Goal: Task Accomplishment & Management: Complete application form

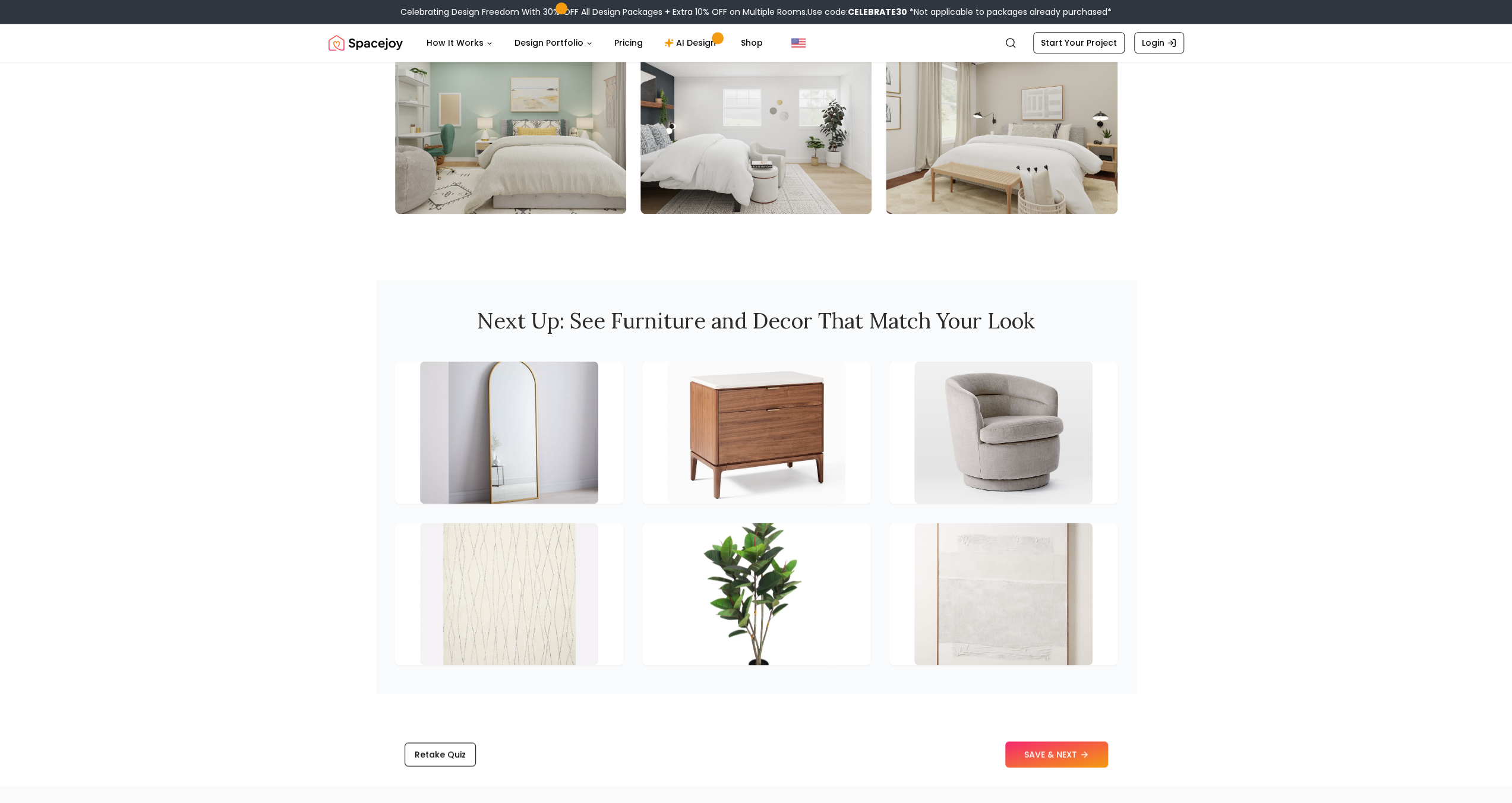
scroll to position [1386, 0]
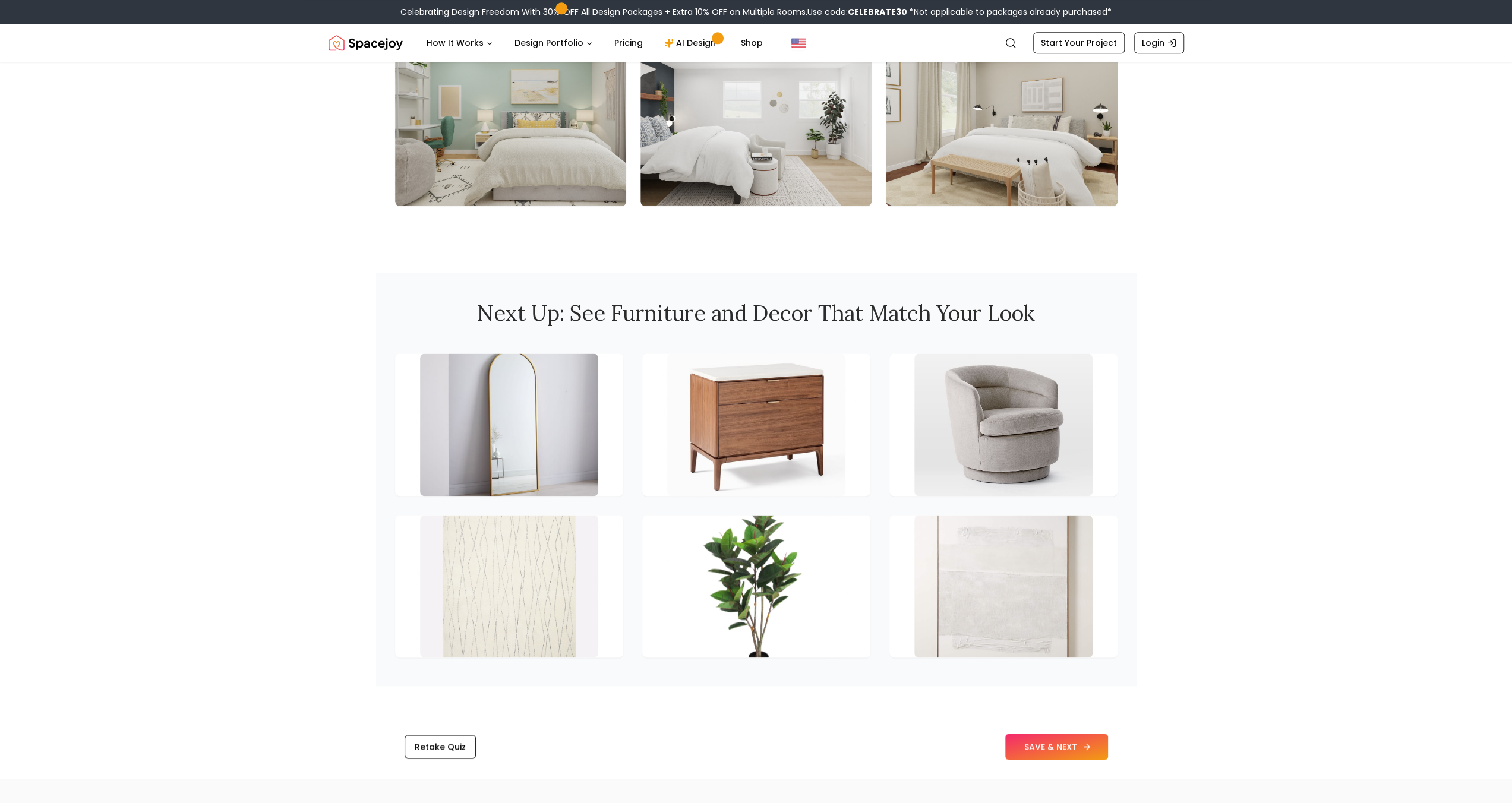
click at [1064, 746] on button "SAVE & NEXT" at bounding box center [1057, 746] width 103 height 26
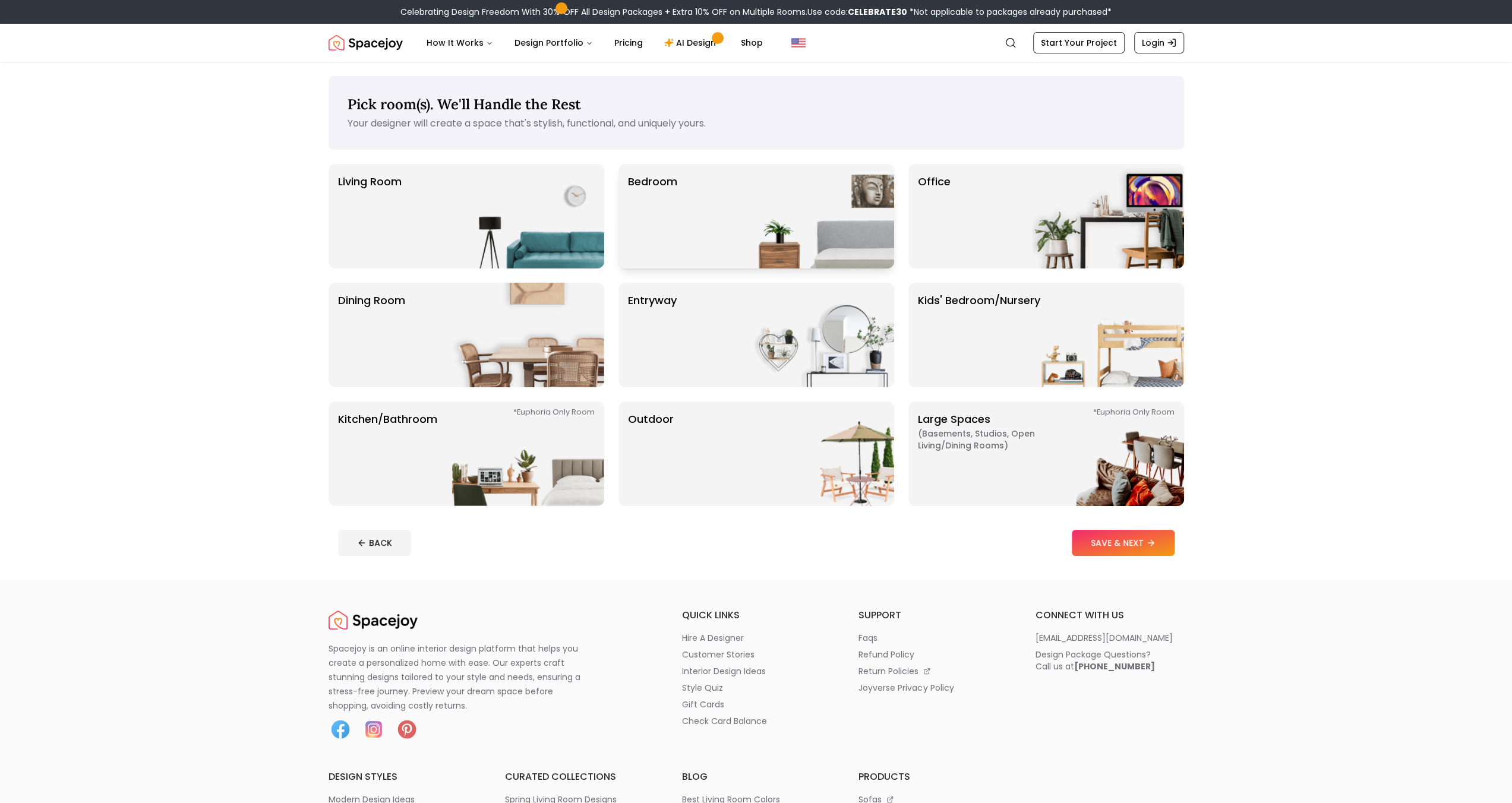
click at [713, 217] on div "Bedroom" at bounding box center [756, 216] width 276 height 104
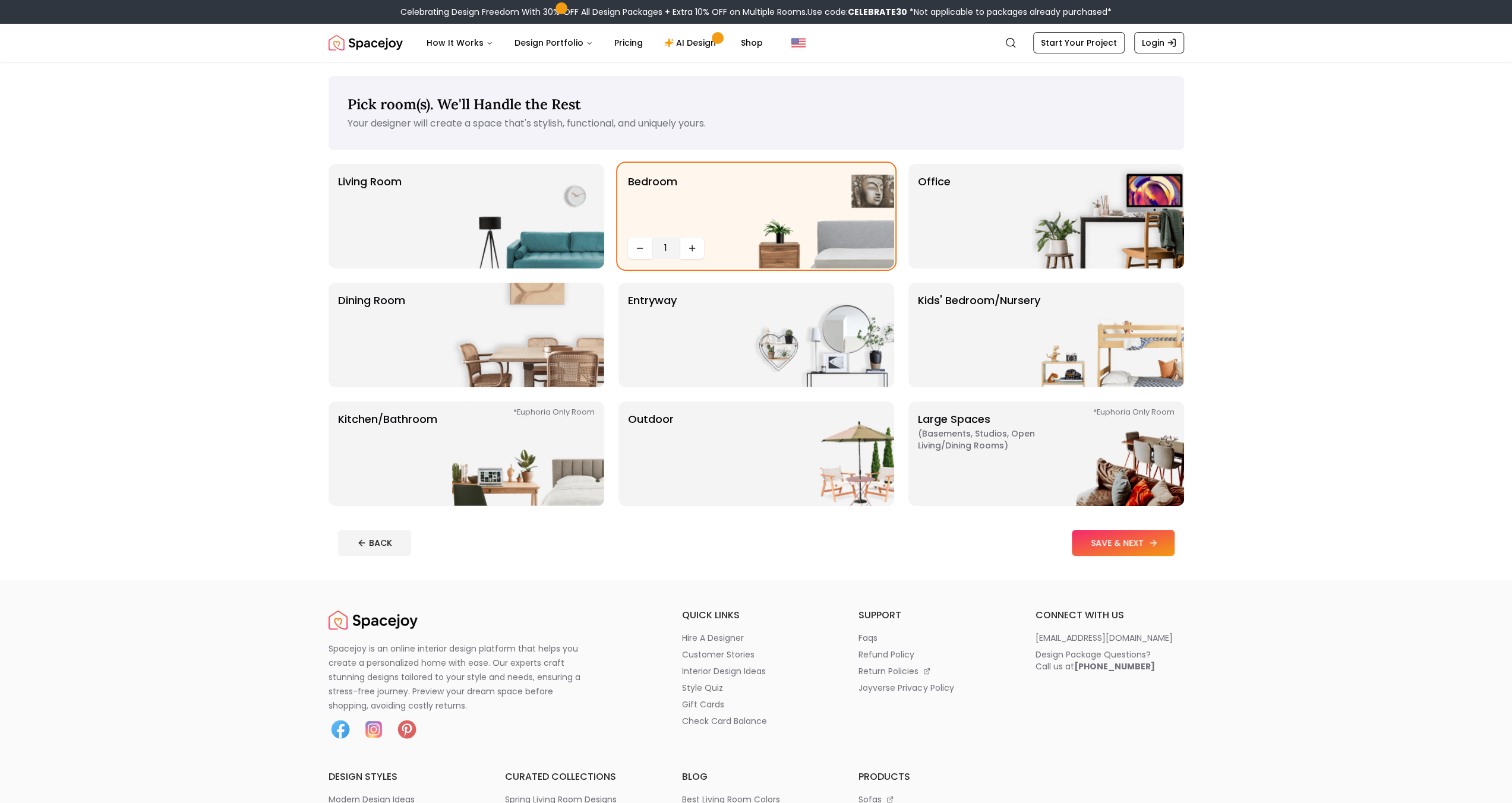
click at [1083, 540] on button "SAVE & NEXT" at bounding box center [1124, 543] width 103 height 26
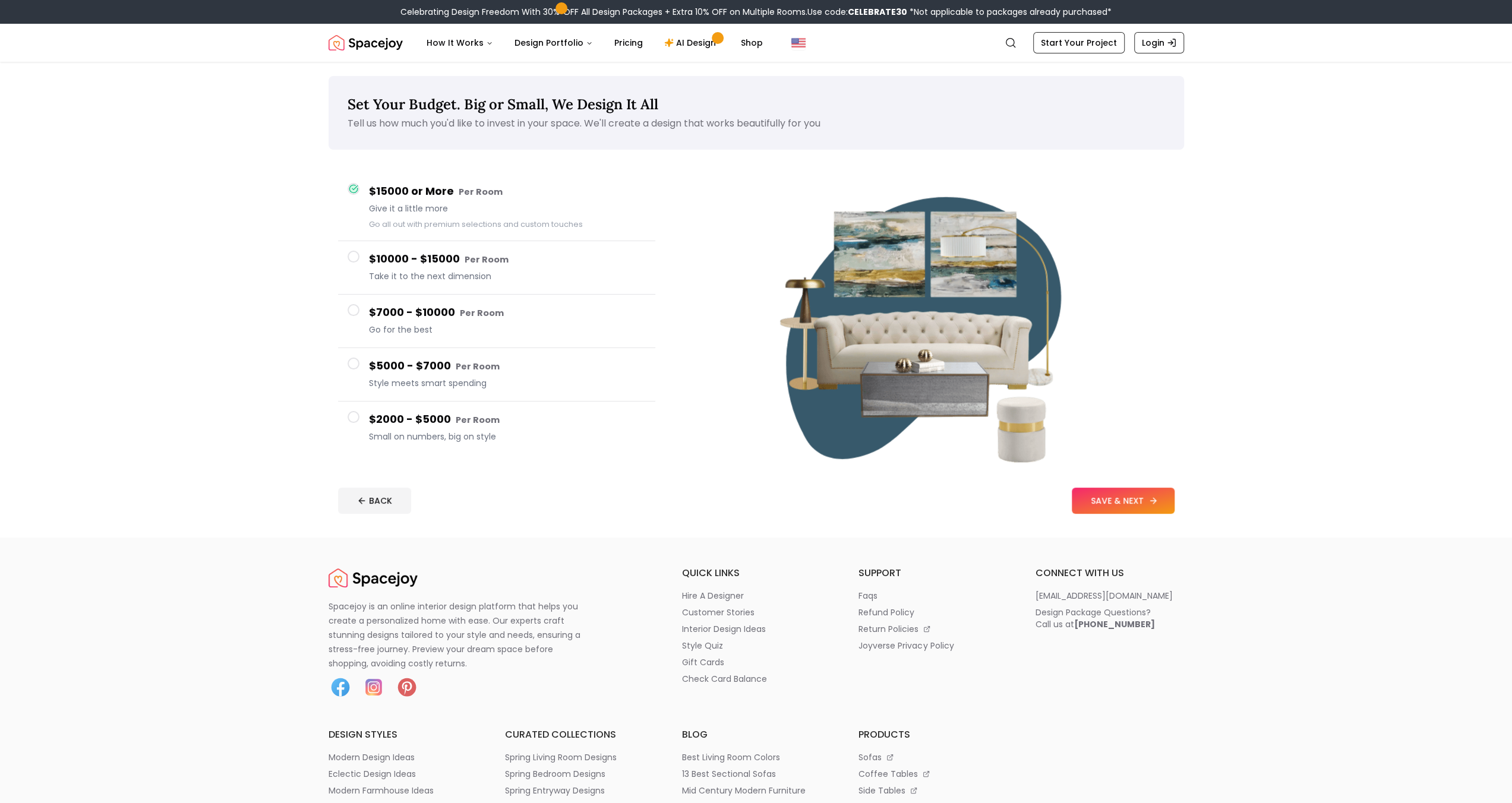
click at [1086, 491] on button "SAVE & NEXT" at bounding box center [1124, 500] width 103 height 26
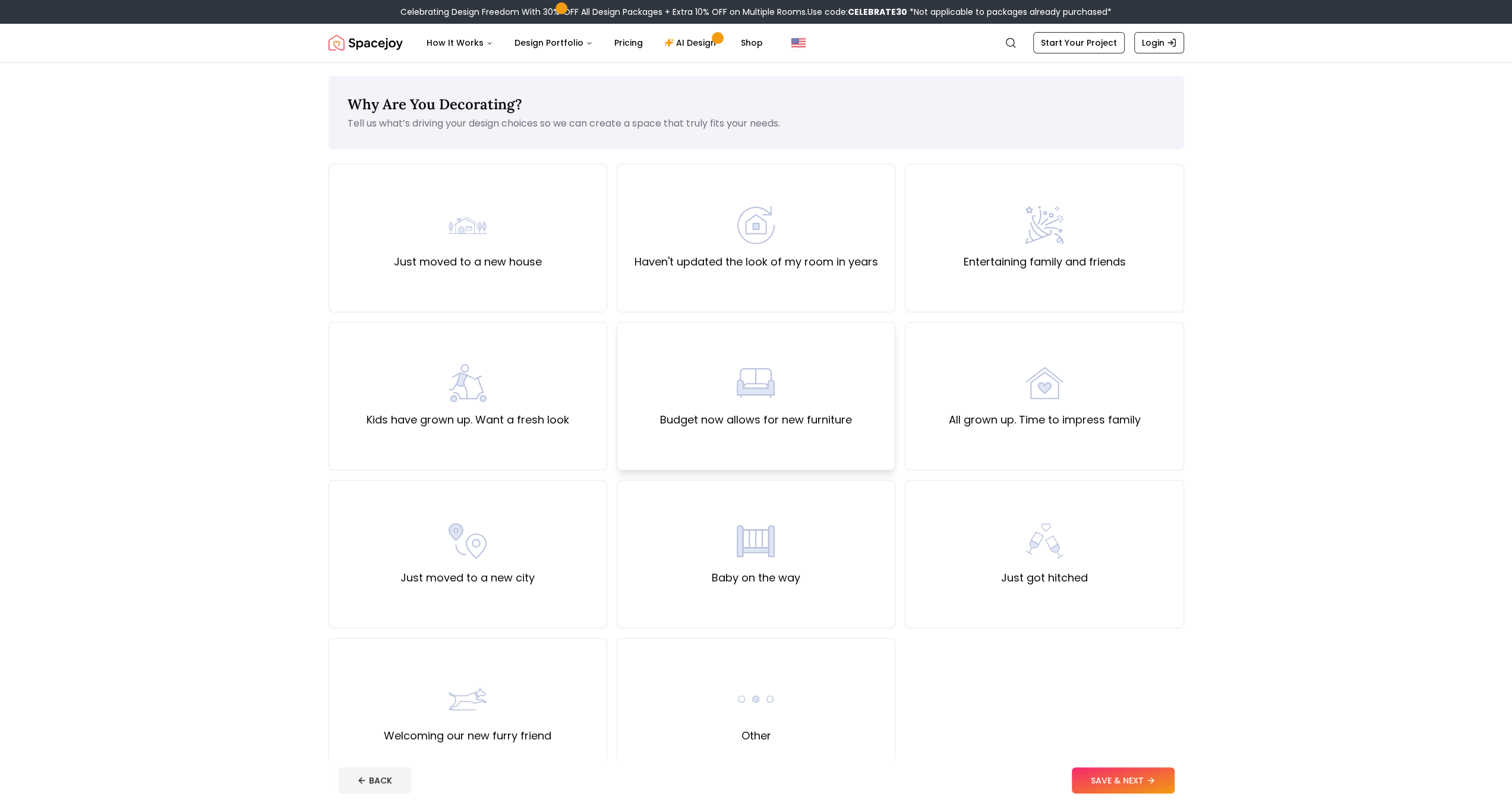
scroll to position [198, 0]
